Goal: Navigation & Orientation: Find specific page/section

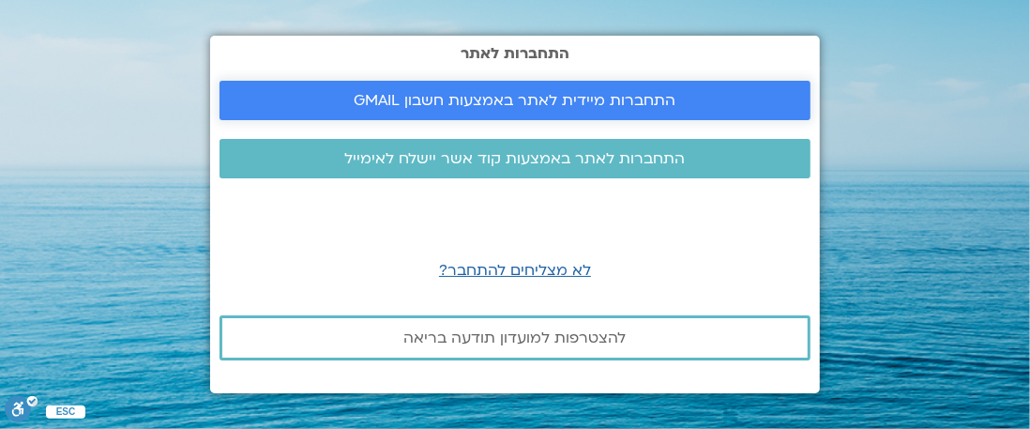
click at [535, 105] on span "התחברות מיידית לאתר באמצעות חשבון GMAIL" at bounding box center [516, 100] width 322 height 17
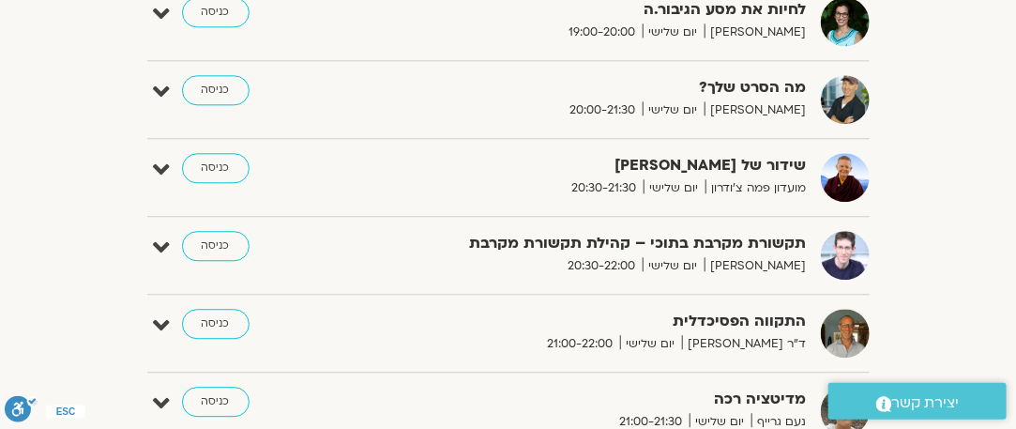
scroll to position [1595, 0]
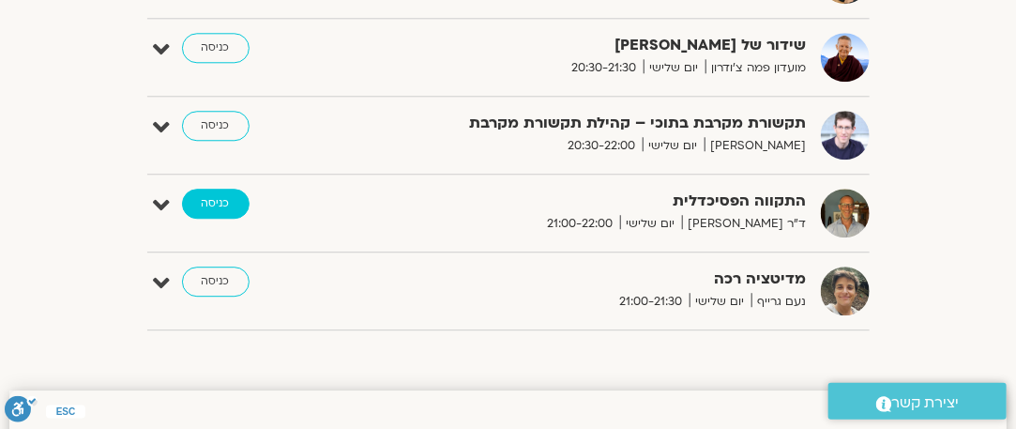
click at [225, 189] on link "כניסה" at bounding box center [216, 204] width 68 height 30
